Goal: Information Seeking & Learning: Learn about a topic

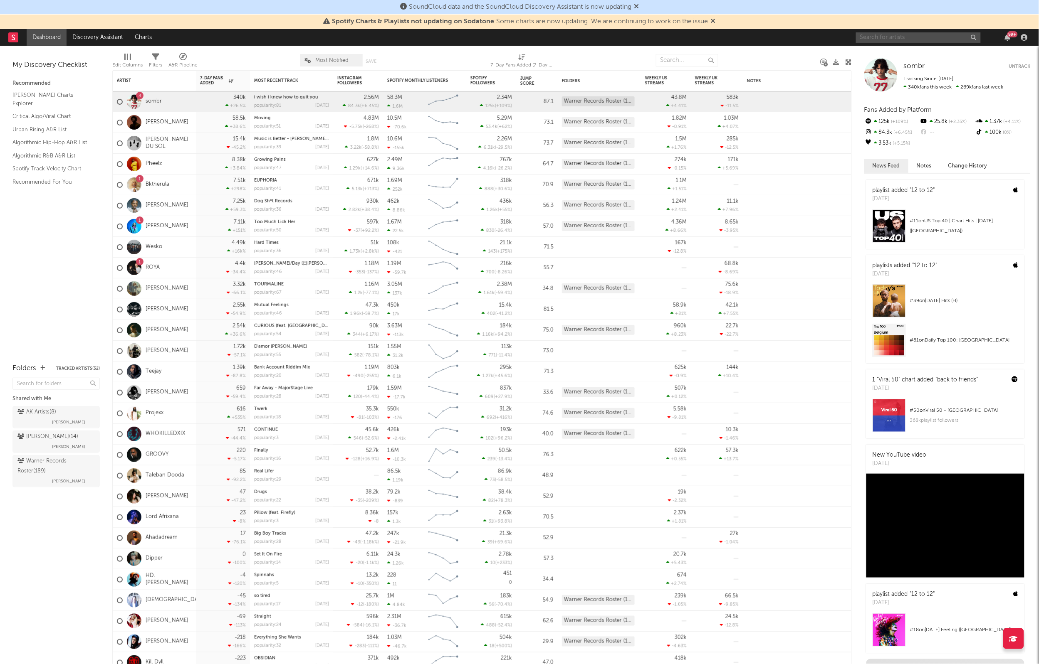
click at [882, 35] on input "text" at bounding box center [918, 37] width 125 height 10
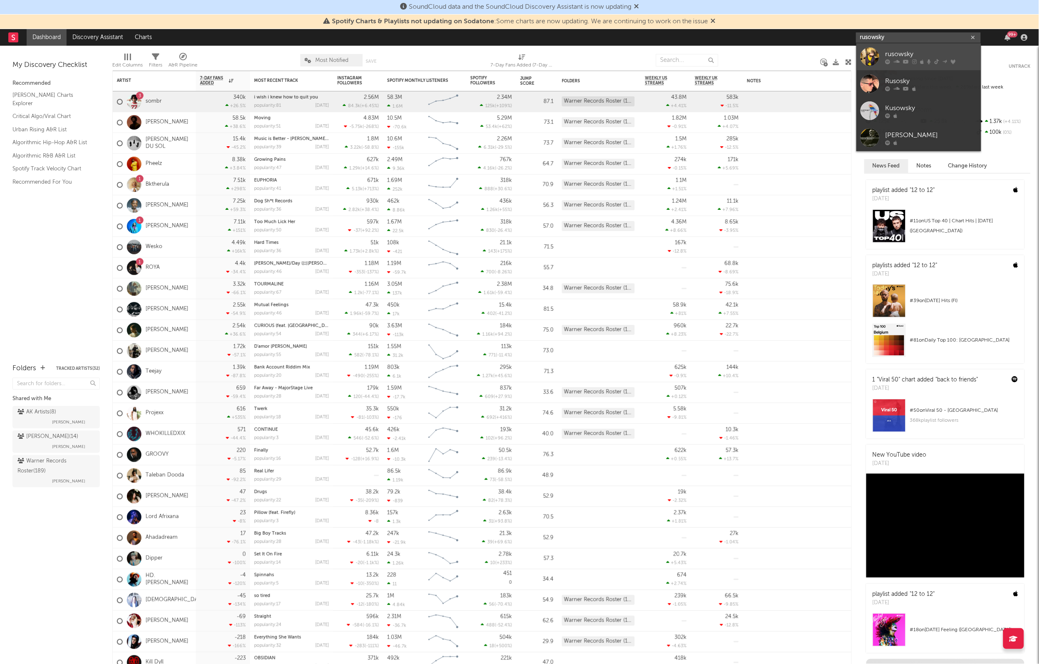
type input "rusowsky"
click at [887, 57] on div "rusowsky" at bounding box center [930, 54] width 91 height 10
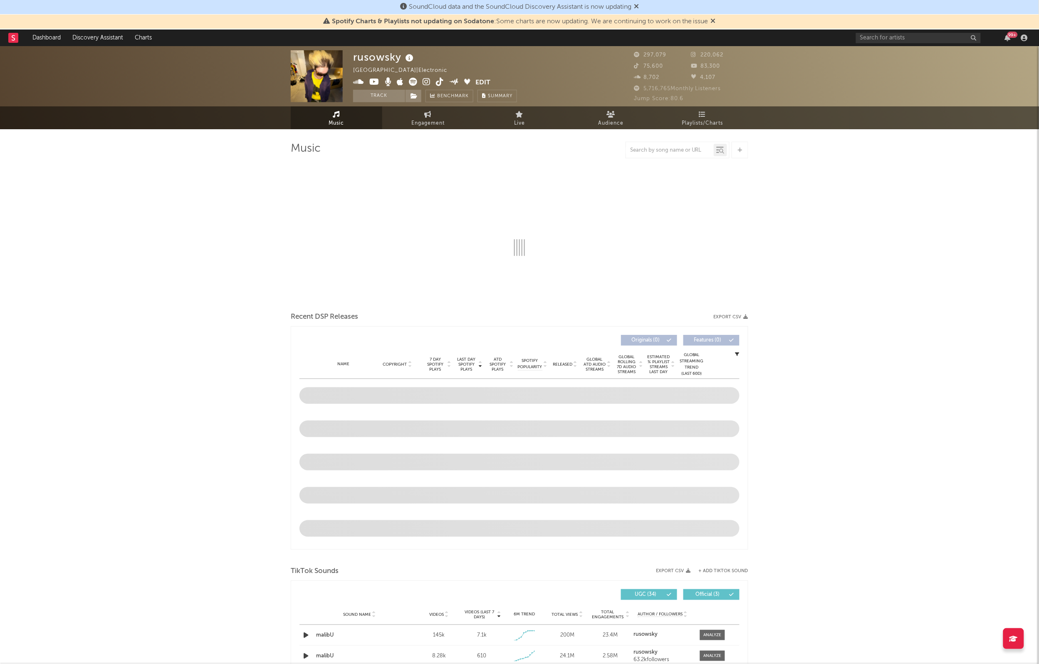
select select "6m"
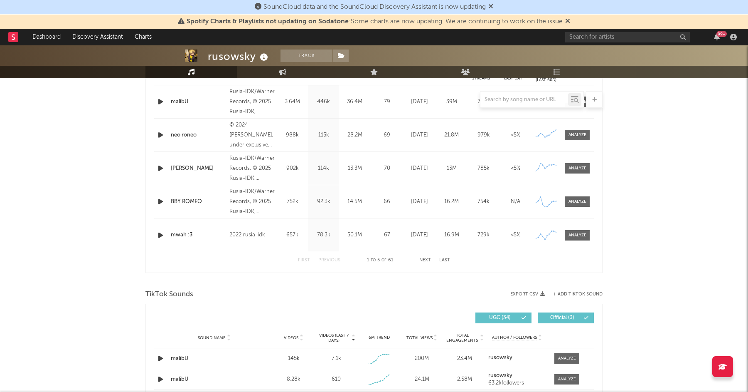
scroll to position [436, 0]
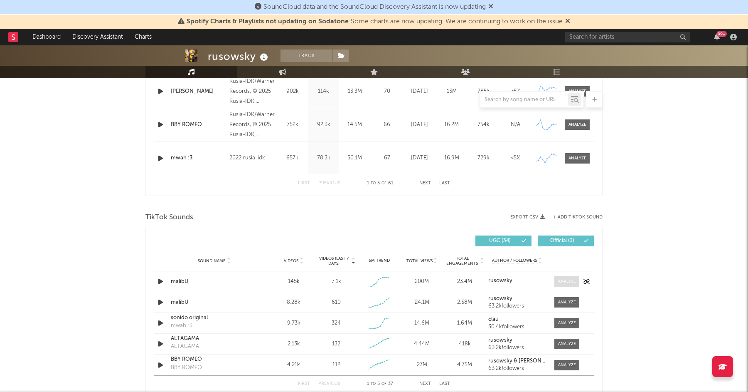
click at [562, 282] on div at bounding box center [567, 281] width 18 height 6
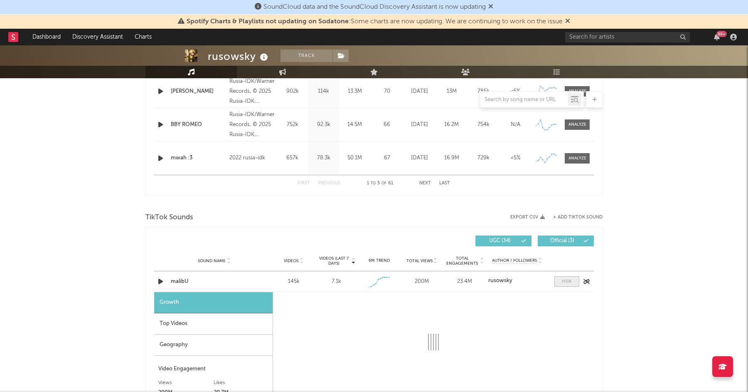
select select "1w"
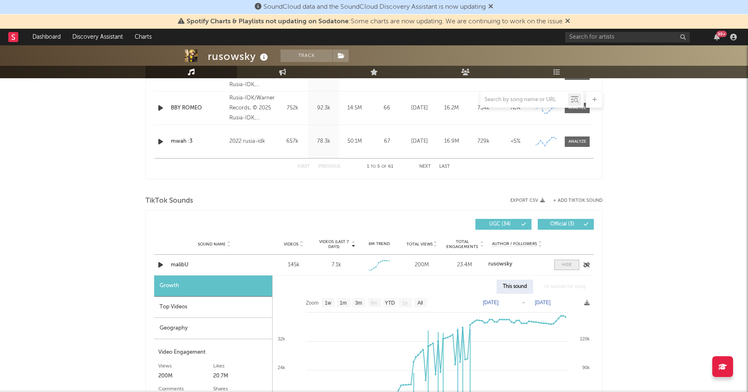
scroll to position [437, 0]
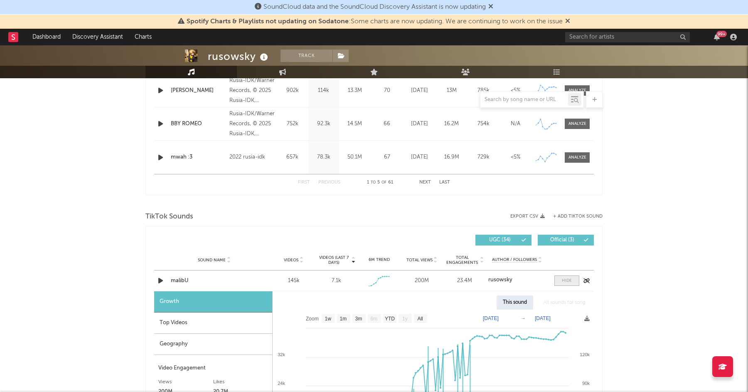
click at [562, 282] on span at bounding box center [567, 280] width 25 height 10
